Goal: Find specific page/section: Find specific page/section

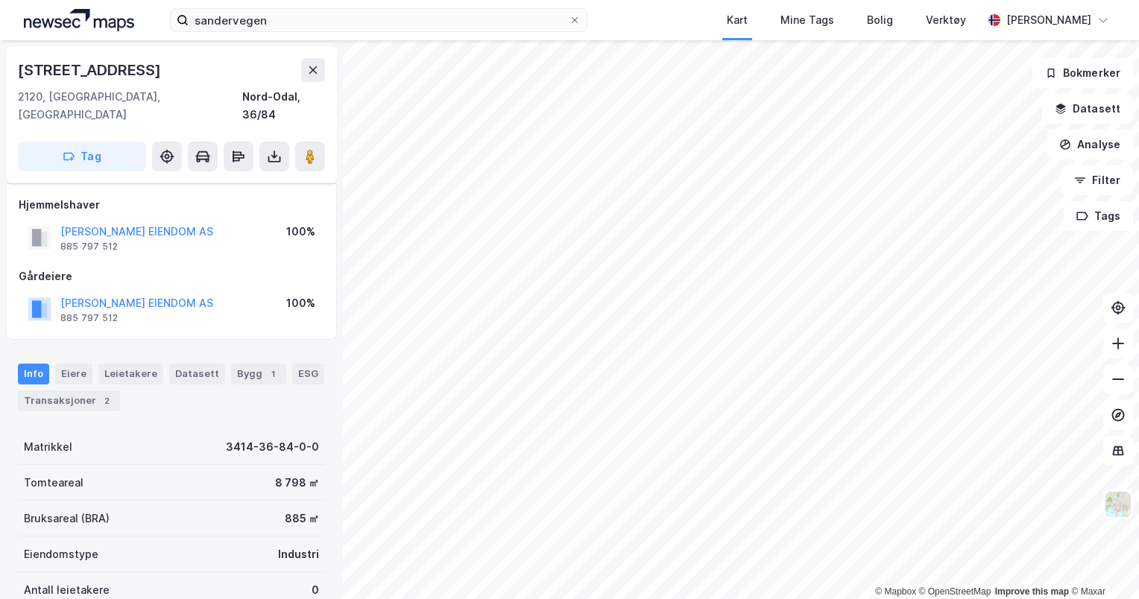
scroll to position [13, 0]
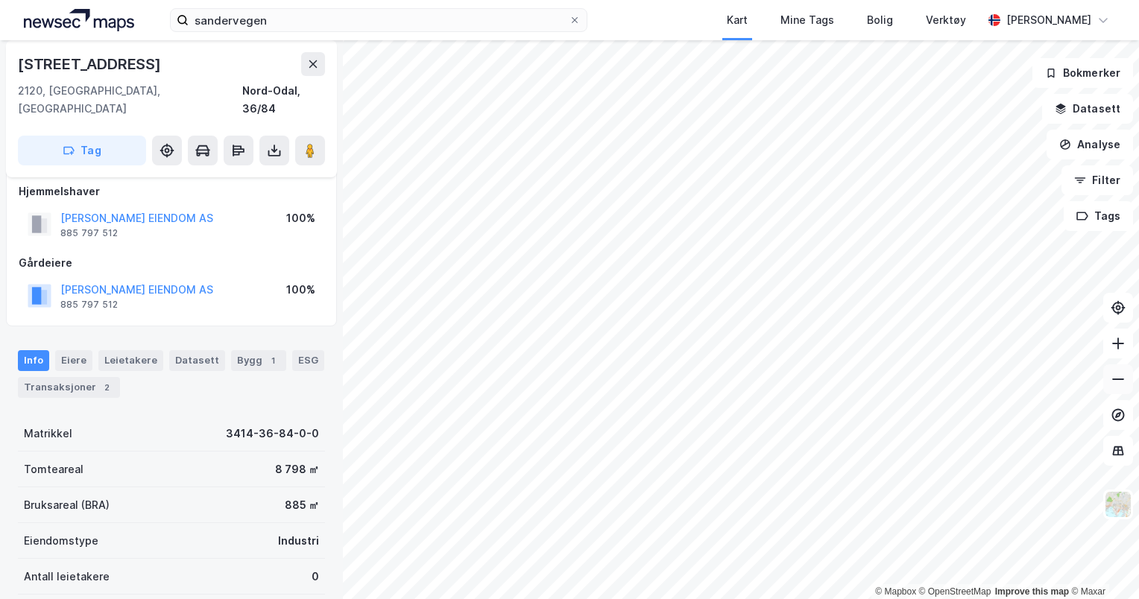
click at [1121, 380] on icon at bounding box center [1117, 379] width 15 height 15
click at [1124, 385] on icon at bounding box center [1117, 379] width 15 height 15
click at [1117, 379] on icon at bounding box center [1118, 379] width 12 height 1
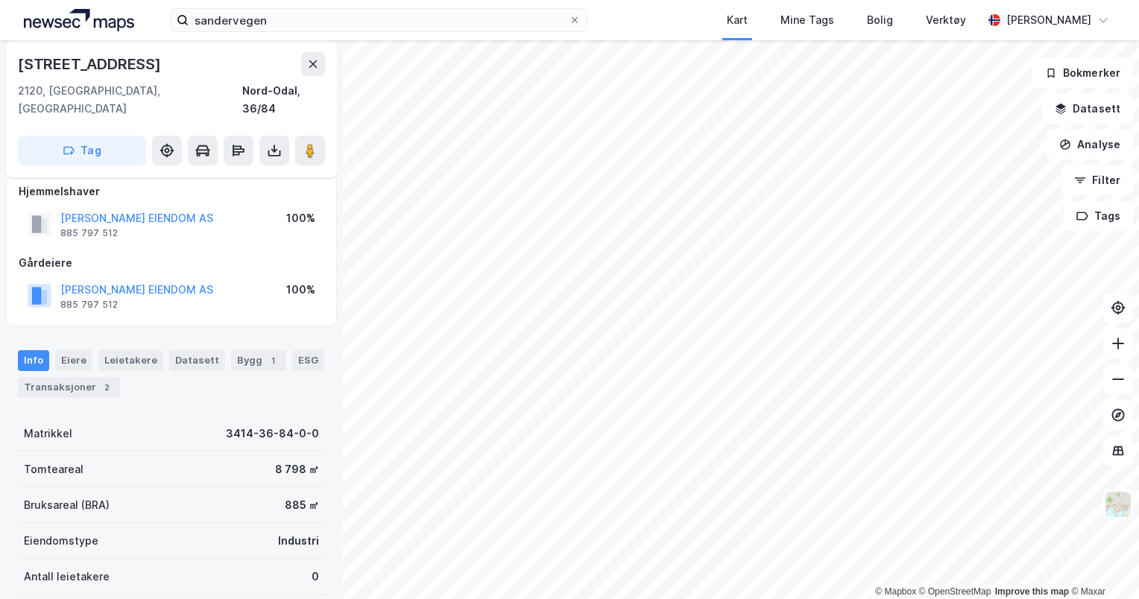
click at [383, 34] on div "sandervegen Kart Mine Tags Bolig Verktøy Anders Hilt" at bounding box center [569, 20] width 1139 height 40
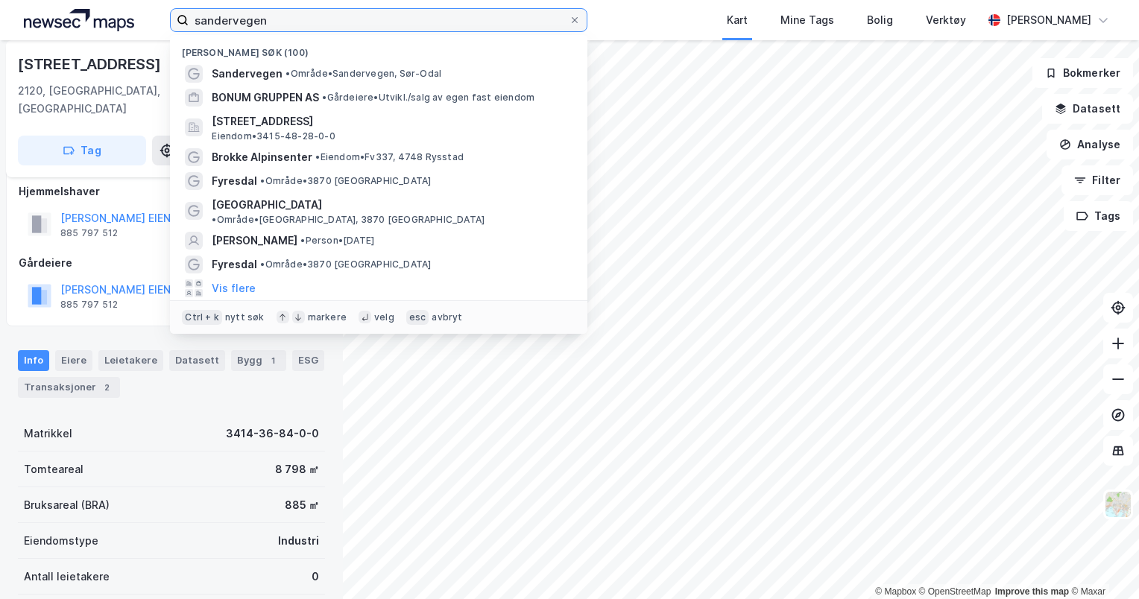
click at [366, 28] on input "sandervegen" at bounding box center [379, 20] width 380 height 22
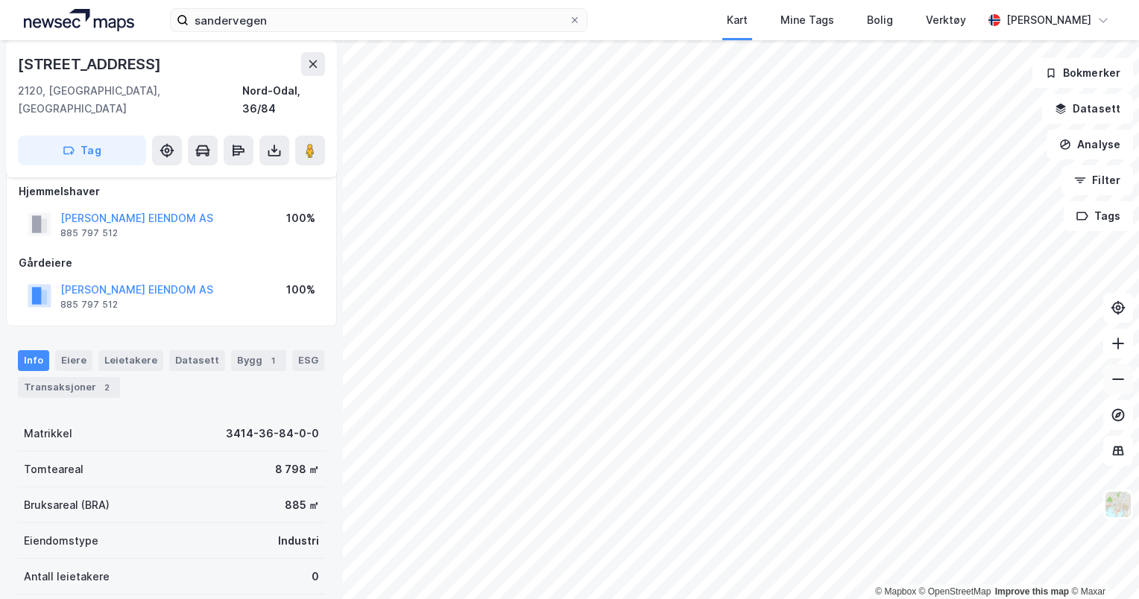
click at [1116, 382] on icon at bounding box center [1117, 379] width 15 height 15
click at [1044, 78] on div "© Mapbox © OpenStreetMap Improve this map © Maxar Industrivegen 68 2120, Sagstu…" at bounding box center [569, 319] width 1139 height 559
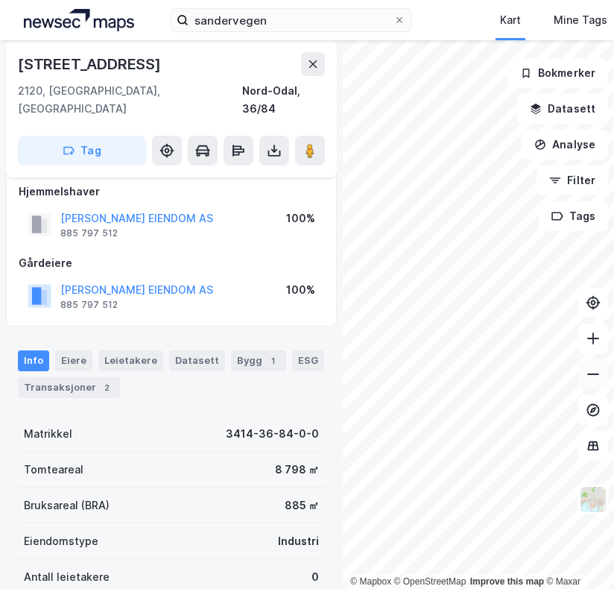
click at [586, 368] on icon at bounding box center [593, 374] width 15 height 15
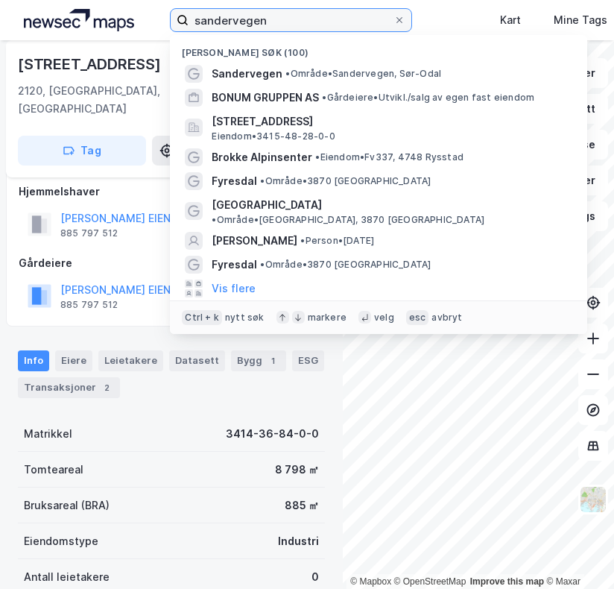
drag, startPoint x: 269, startPoint y: 22, endPoint x: 113, endPoint y: 39, distance: 156.8
click at [113, 39] on div "sandervegen Nylige søk (100) Sandervegen • Område • Sandervegen, Sør-Odal BONUM…" at bounding box center [307, 20] width 614 height 40
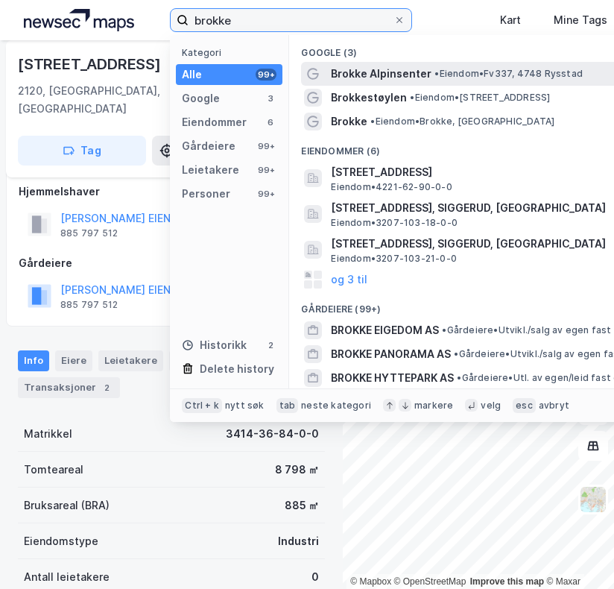
type input "brokke"
click at [407, 75] on span "Brokke Alpinsenter" at bounding box center [381, 74] width 101 height 18
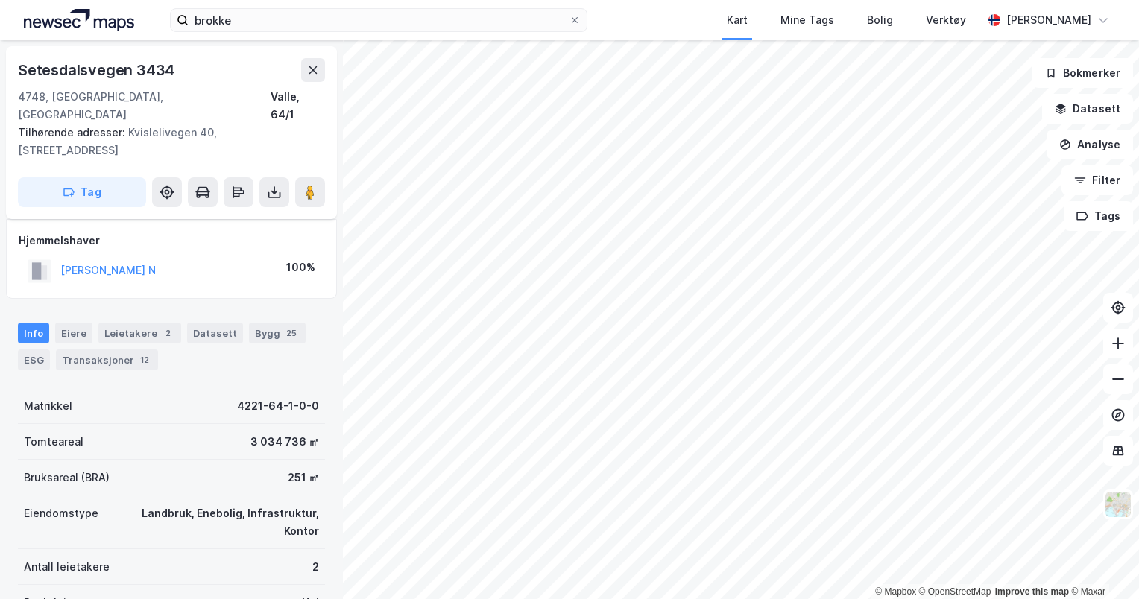
scroll to position [13, 0]
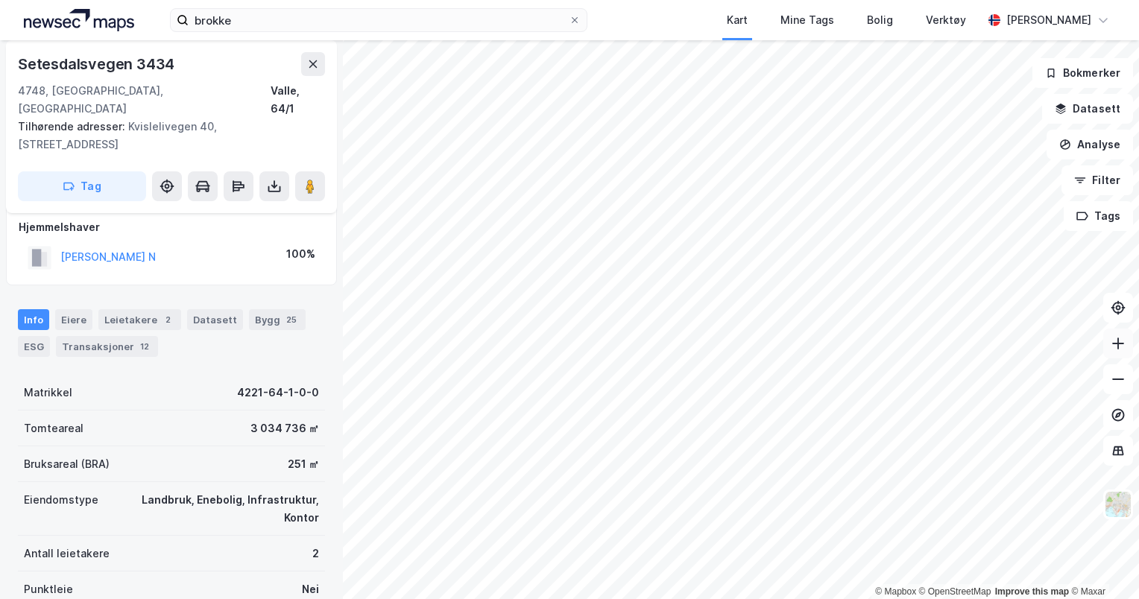
click at [1119, 345] on icon at bounding box center [1117, 343] width 15 height 15
click at [1121, 349] on icon at bounding box center [1117, 343] width 15 height 15
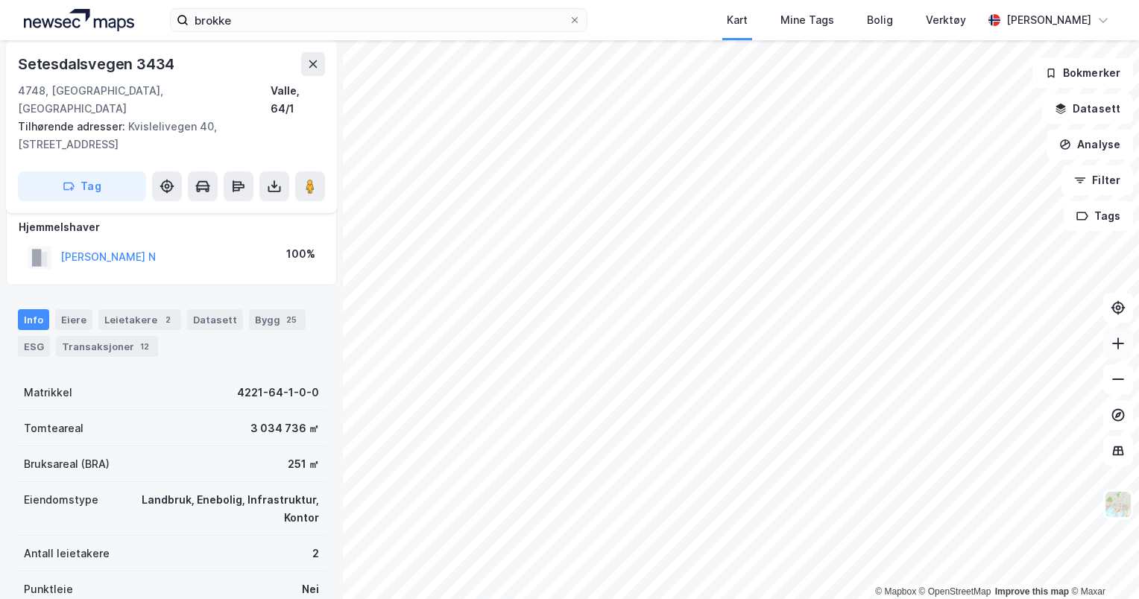
click at [1121, 349] on icon at bounding box center [1117, 343] width 15 height 15
